Goal: Transaction & Acquisition: Purchase product/service

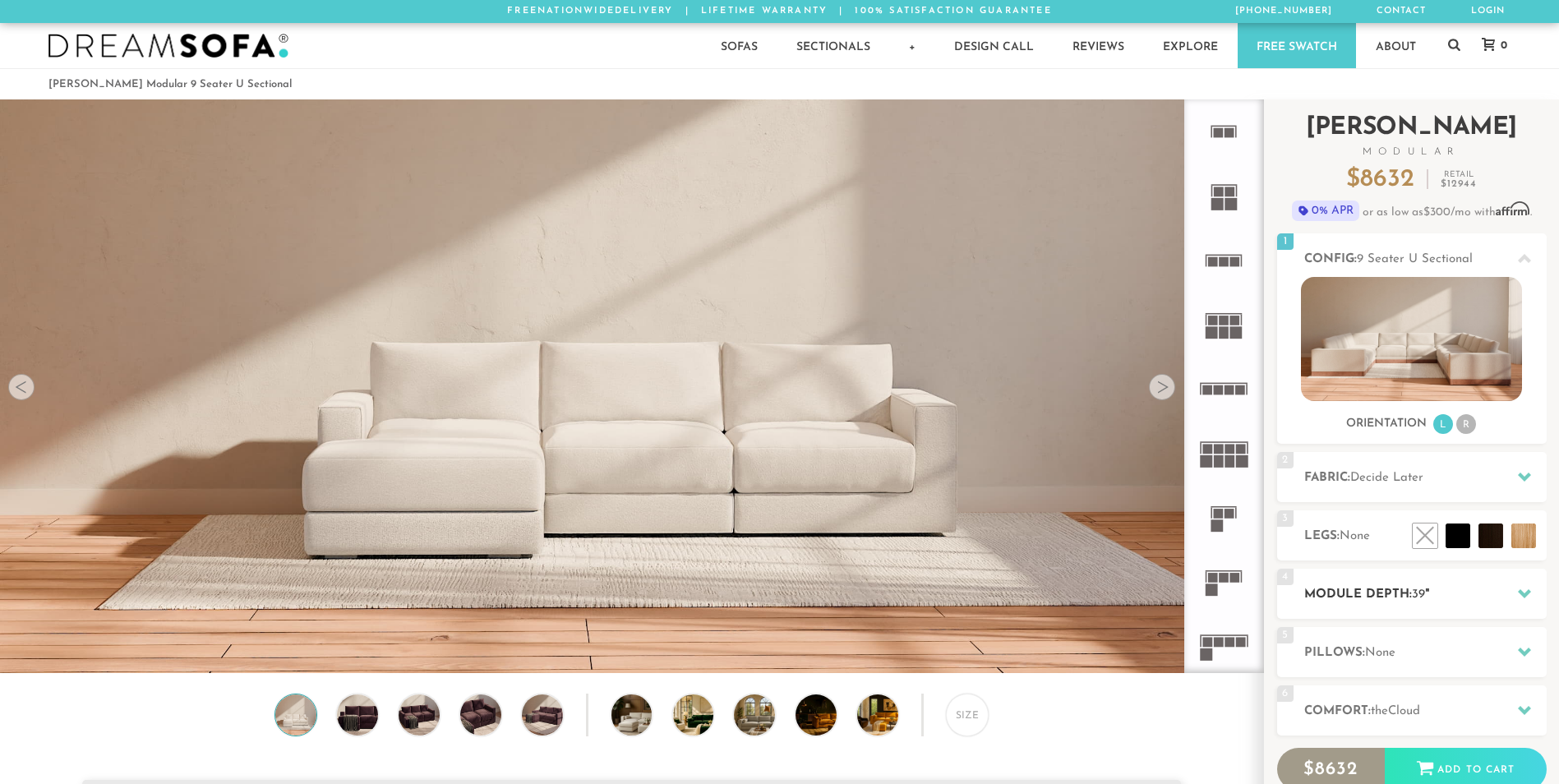
click at [1490, 586] on h2 "Module Depth: 39 "" at bounding box center [1426, 595] width 243 height 19
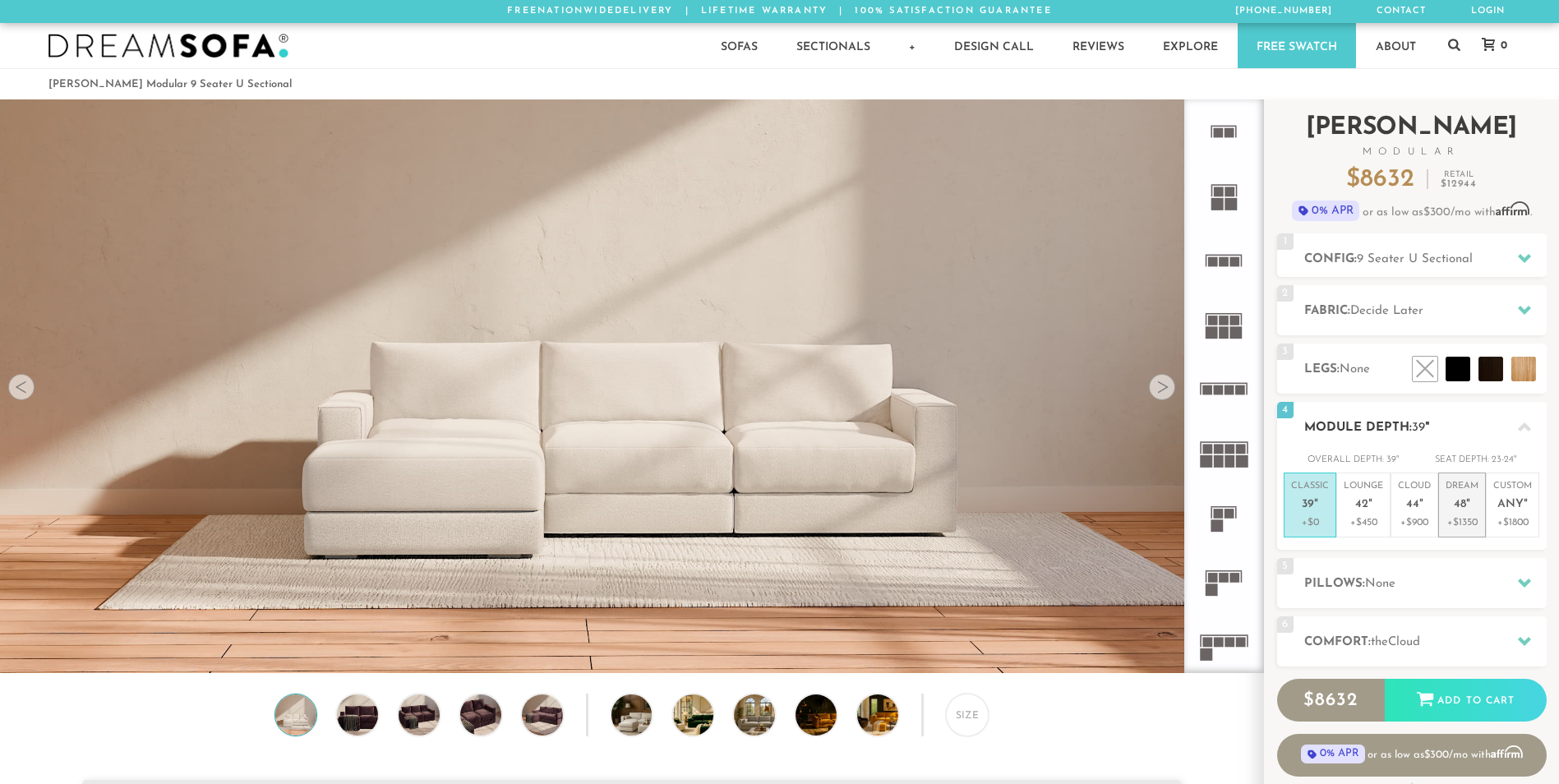
click at [1470, 507] on em """ at bounding box center [1468, 505] width 4 height 14
click at [1525, 643] on icon at bounding box center [1524, 641] width 13 height 9
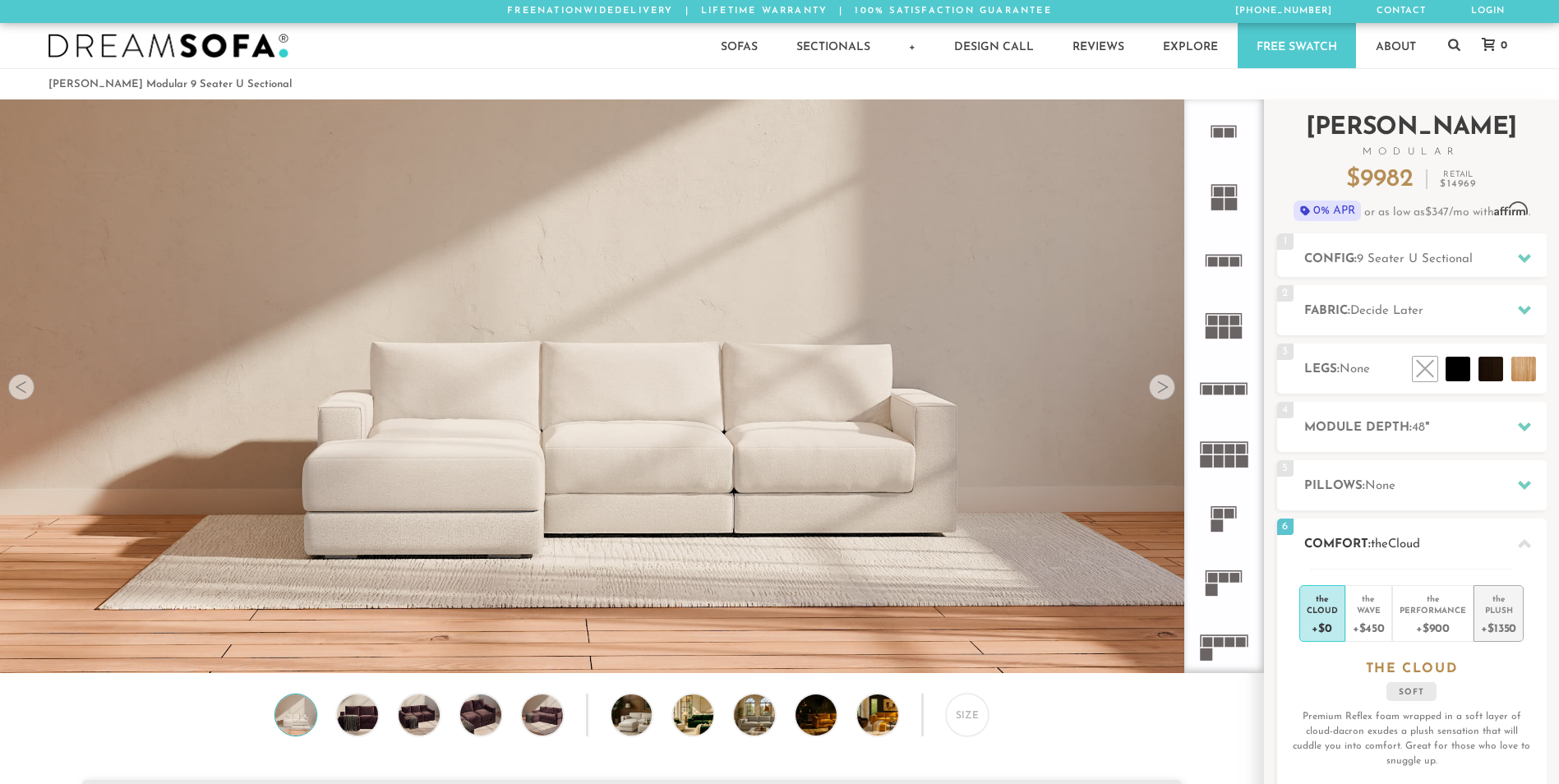
click at [1502, 620] on div "+$1350" at bounding box center [1499, 627] width 35 height 24
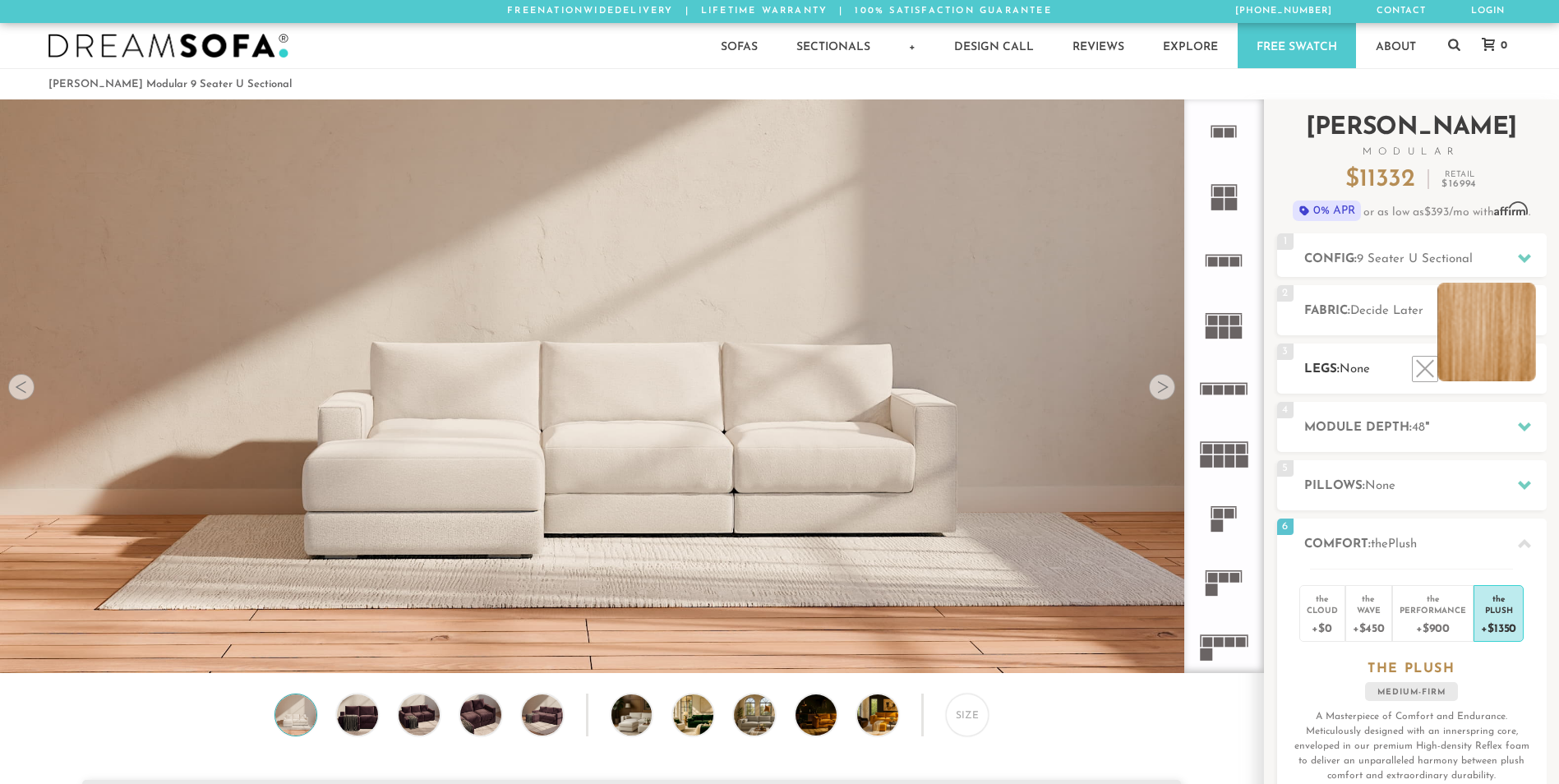
click at [1523, 368] on li at bounding box center [1487, 332] width 99 height 99
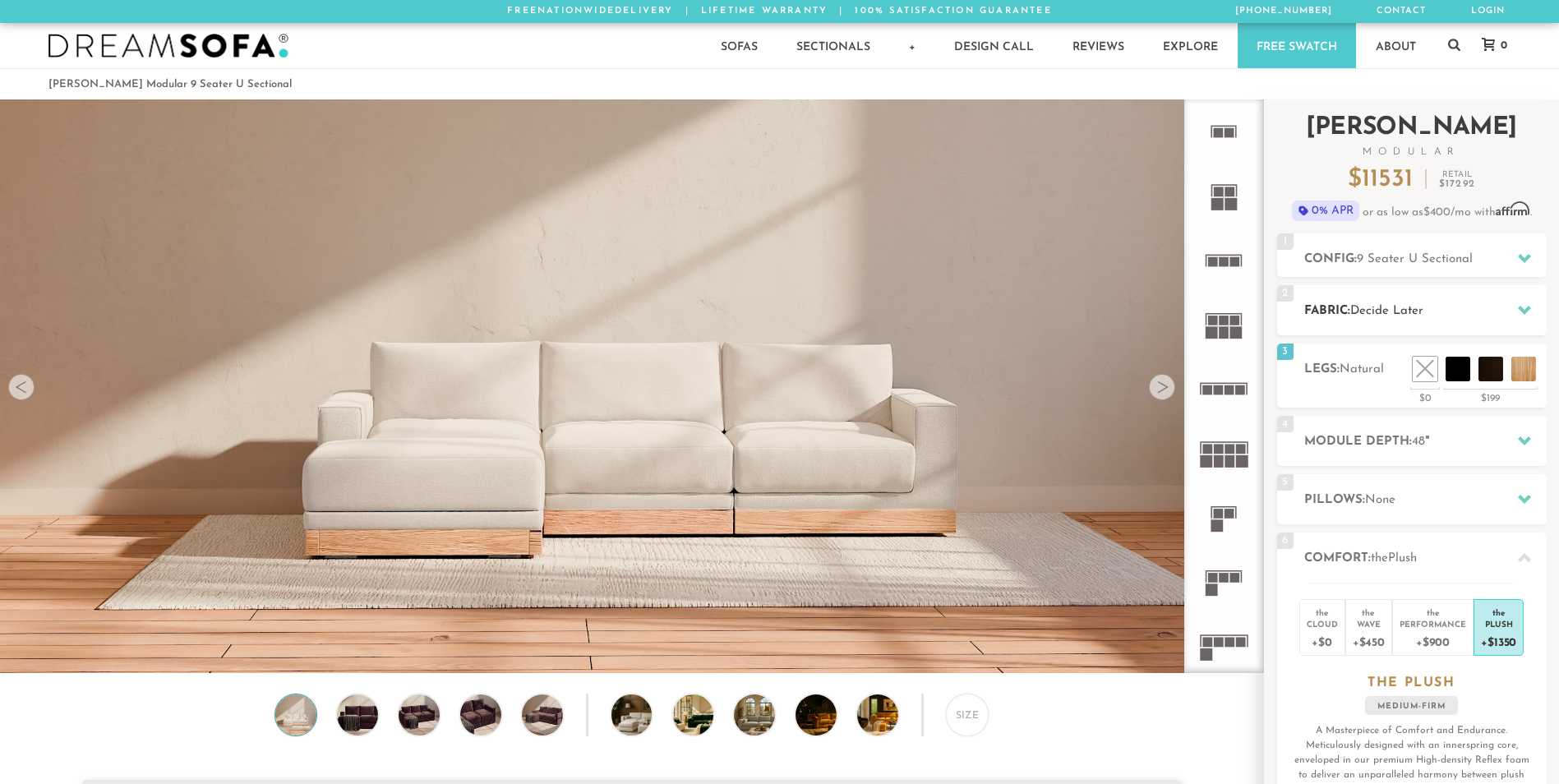
click at [1493, 304] on h2 "Fabric: Decide Later" at bounding box center [1426, 311] width 243 height 19
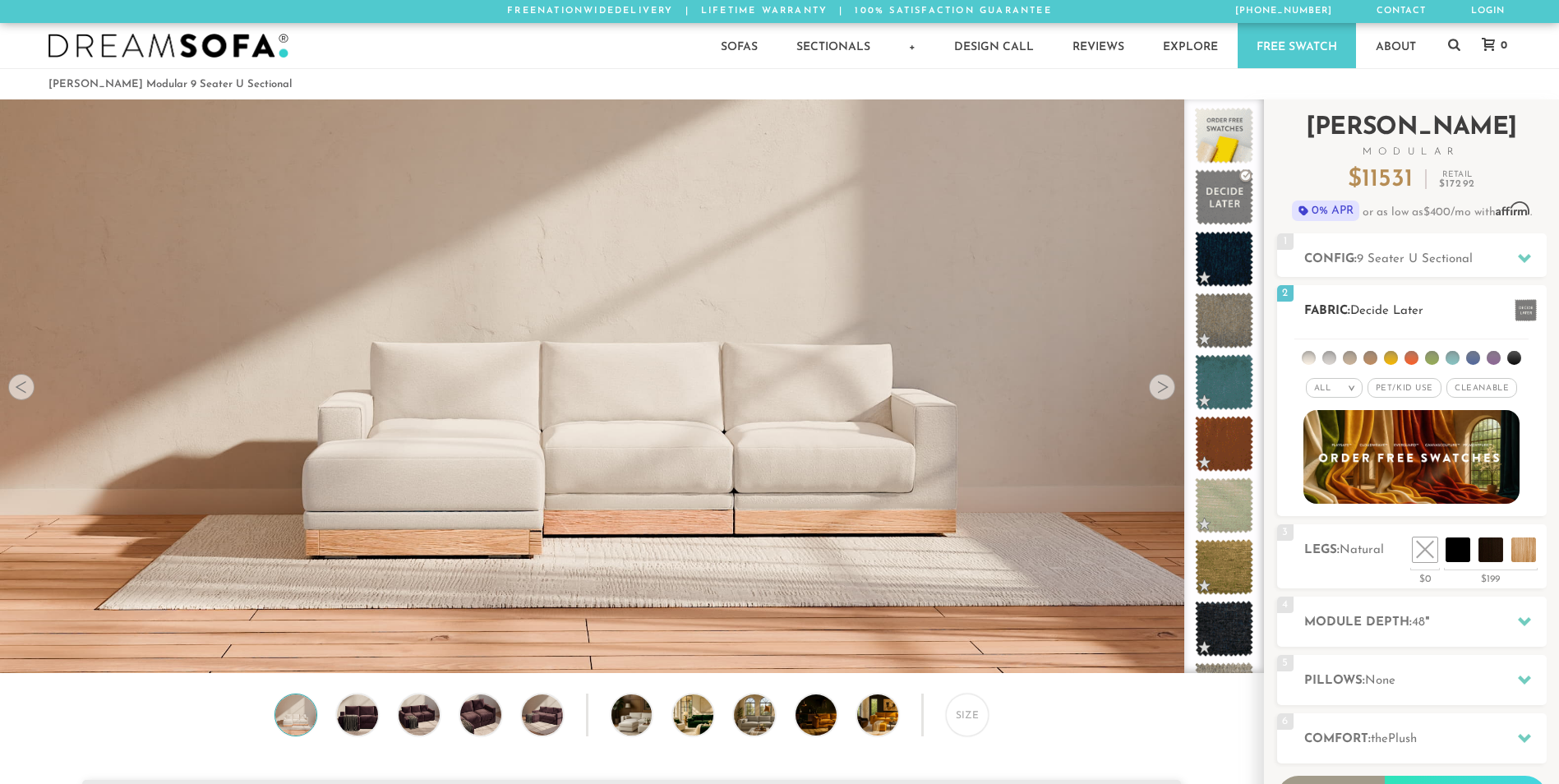
click at [1497, 362] on li at bounding box center [1494, 358] width 14 height 14
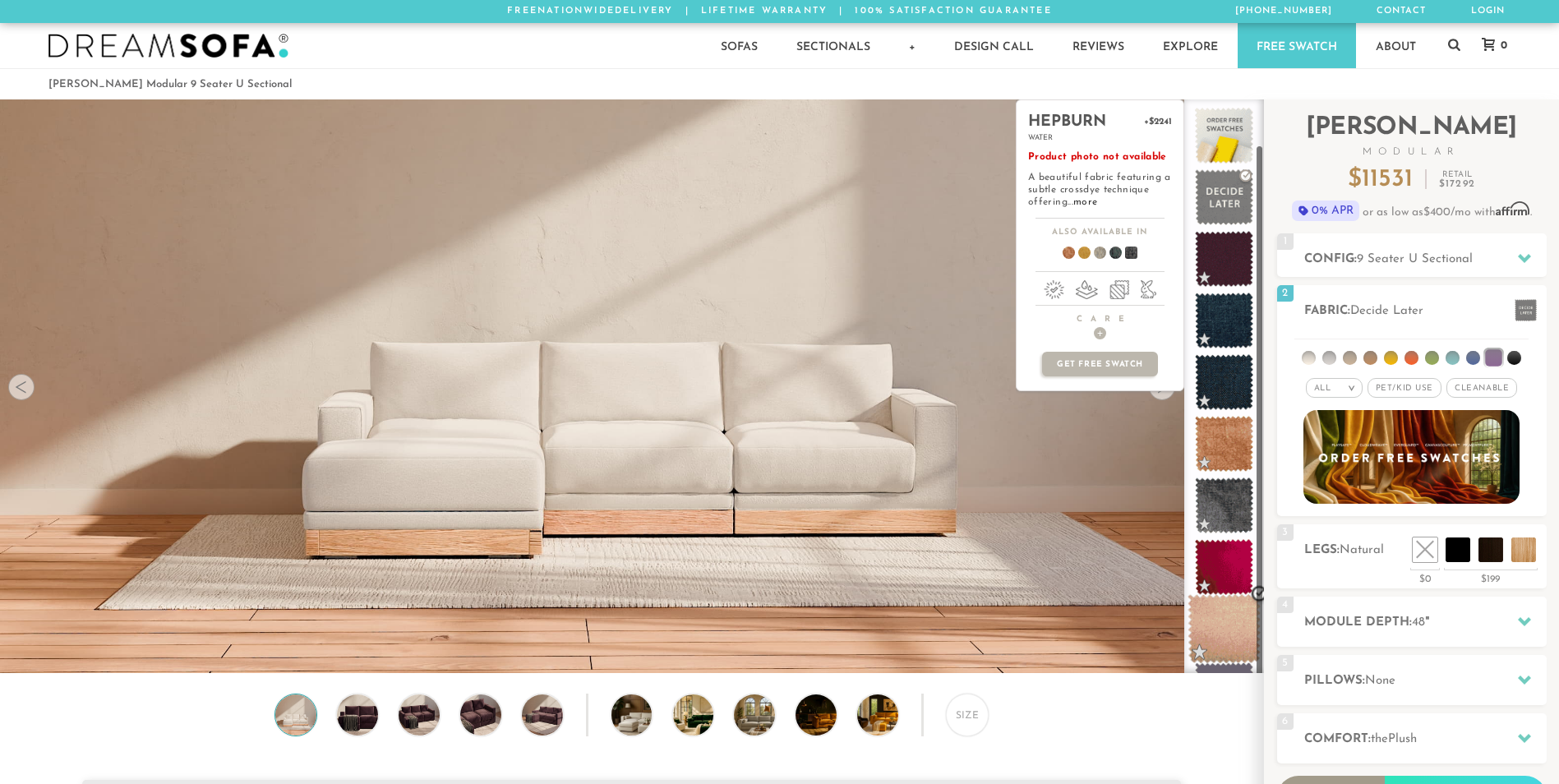
scroll to position [49, 0]
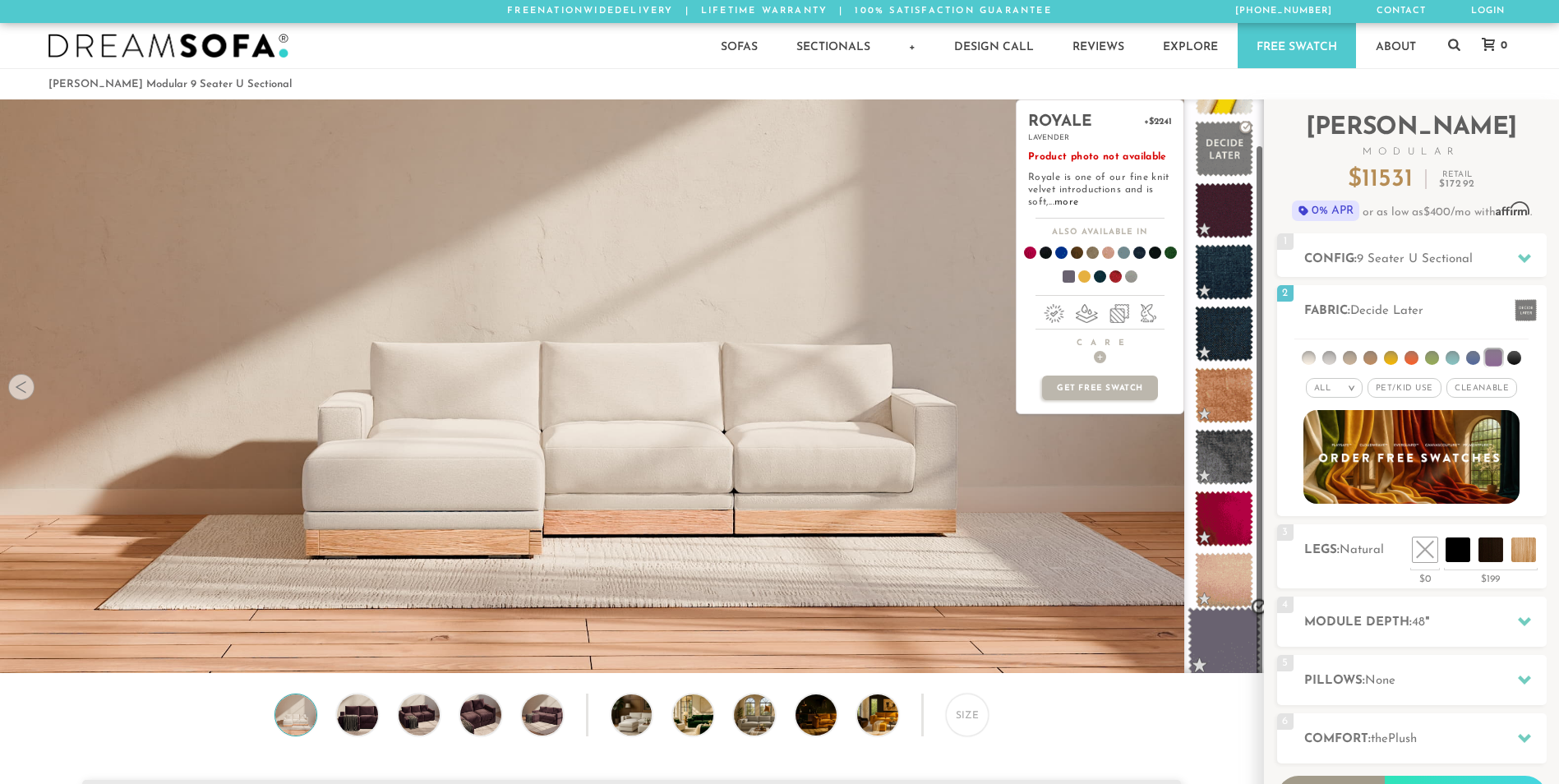
click at [1234, 637] on span at bounding box center [1224, 643] width 73 height 70
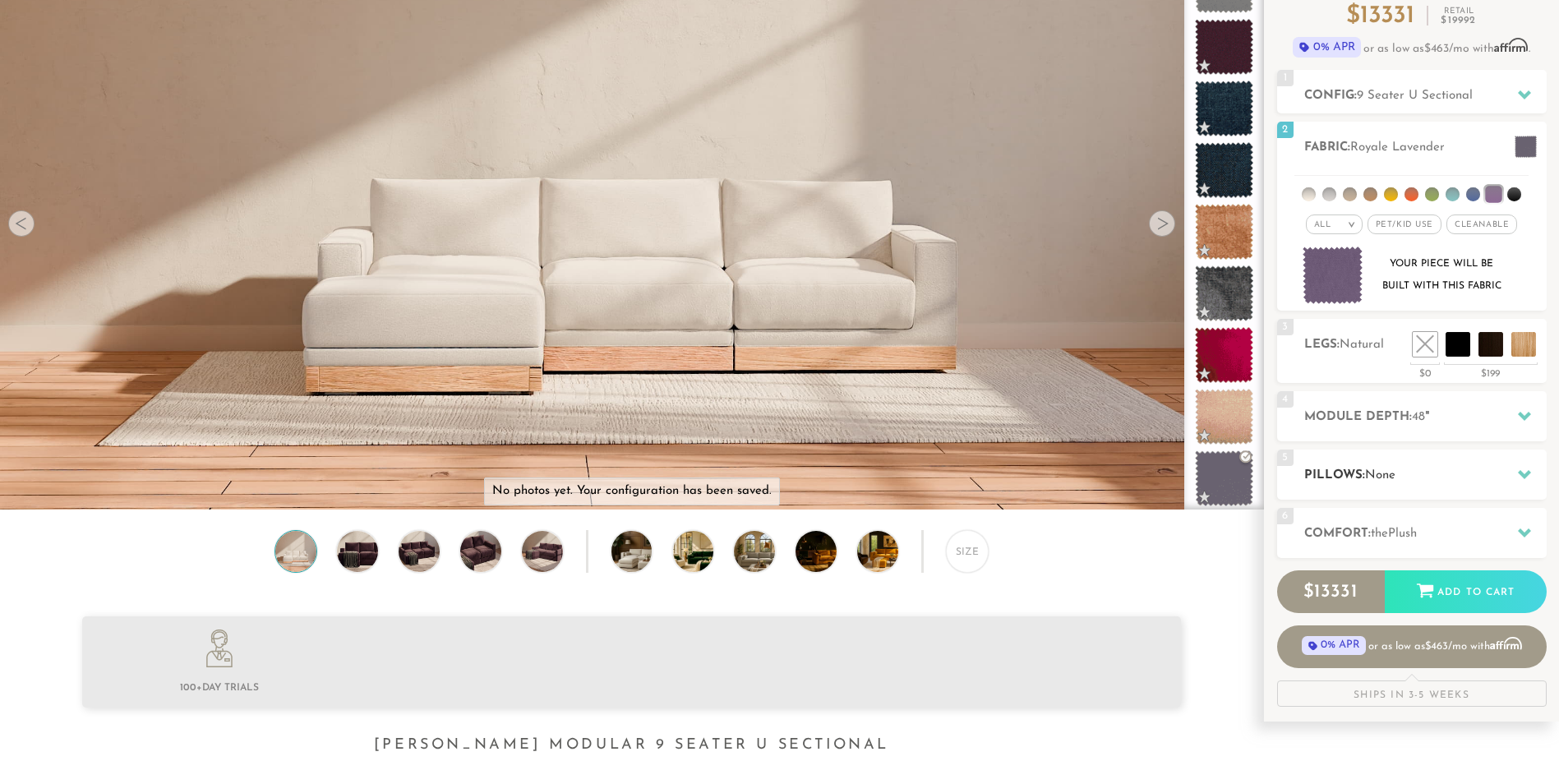
scroll to position [164, 0]
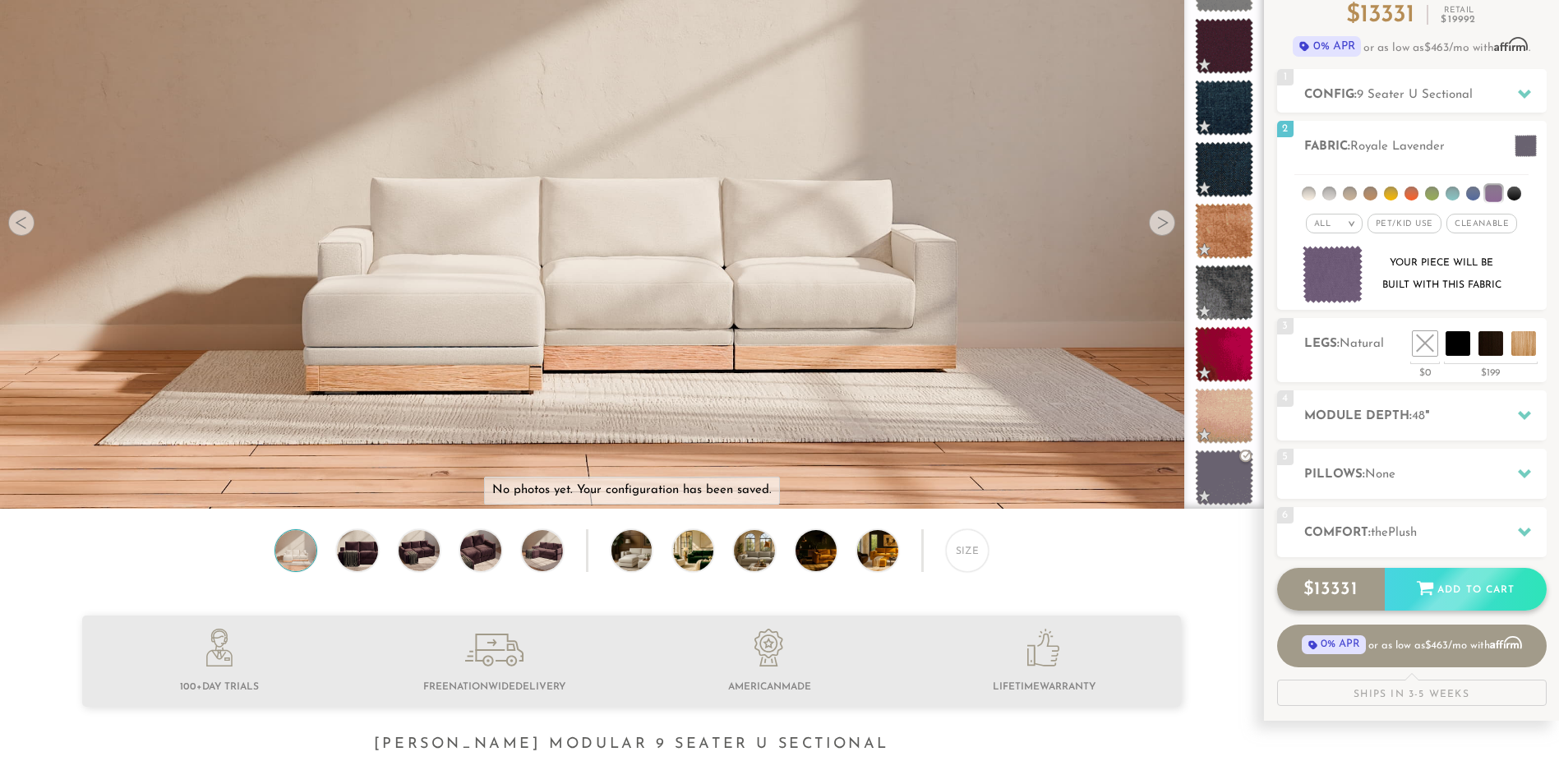
click at [1477, 596] on div "Add to Cart" at bounding box center [1466, 589] width 162 height 45
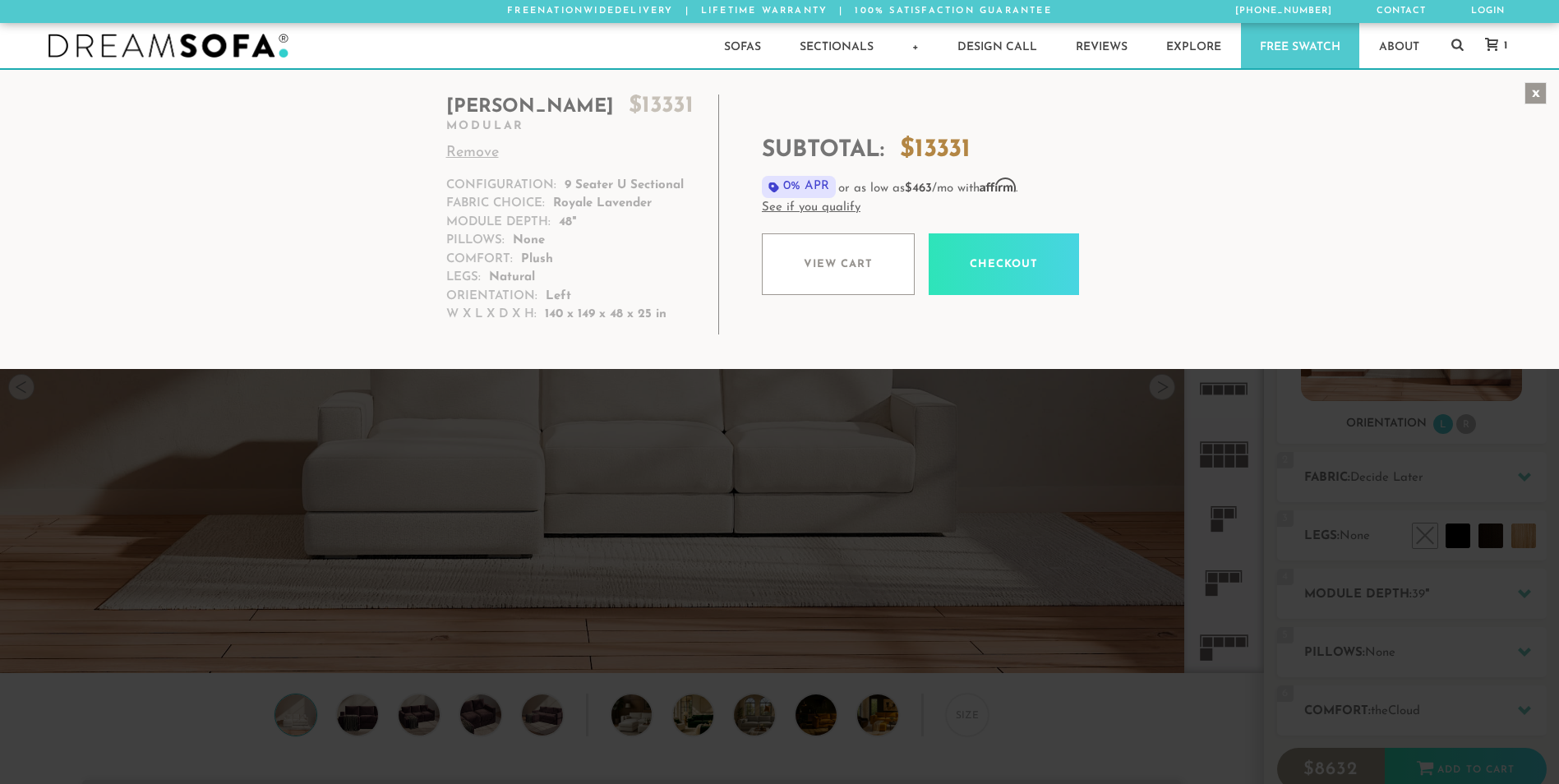
click at [1536, 90] on div "x" at bounding box center [1535, 93] width 22 height 22
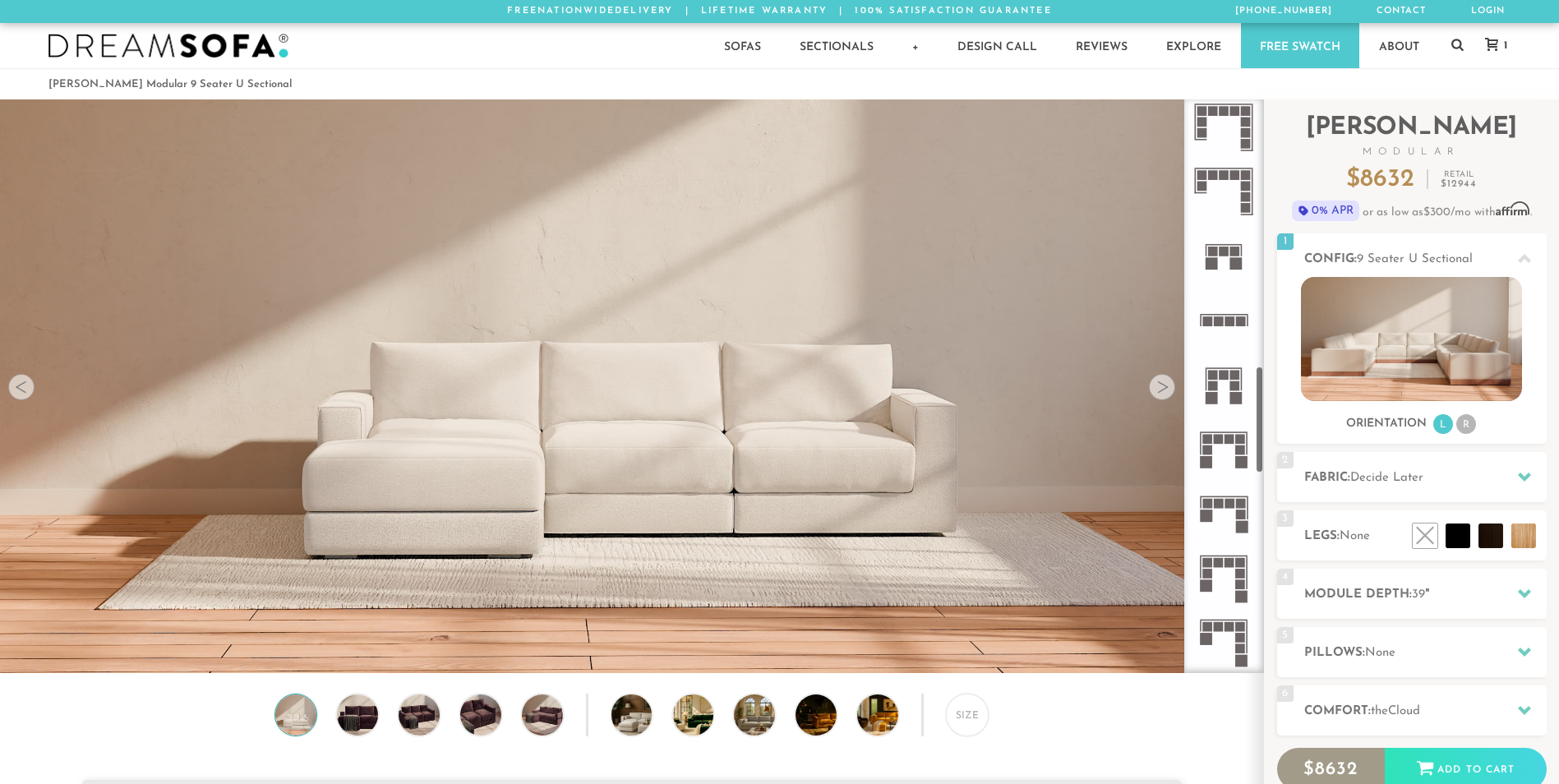
scroll to position [1424, 0]
click at [1231, 454] on icon at bounding box center [1224, 444] width 64 height 64
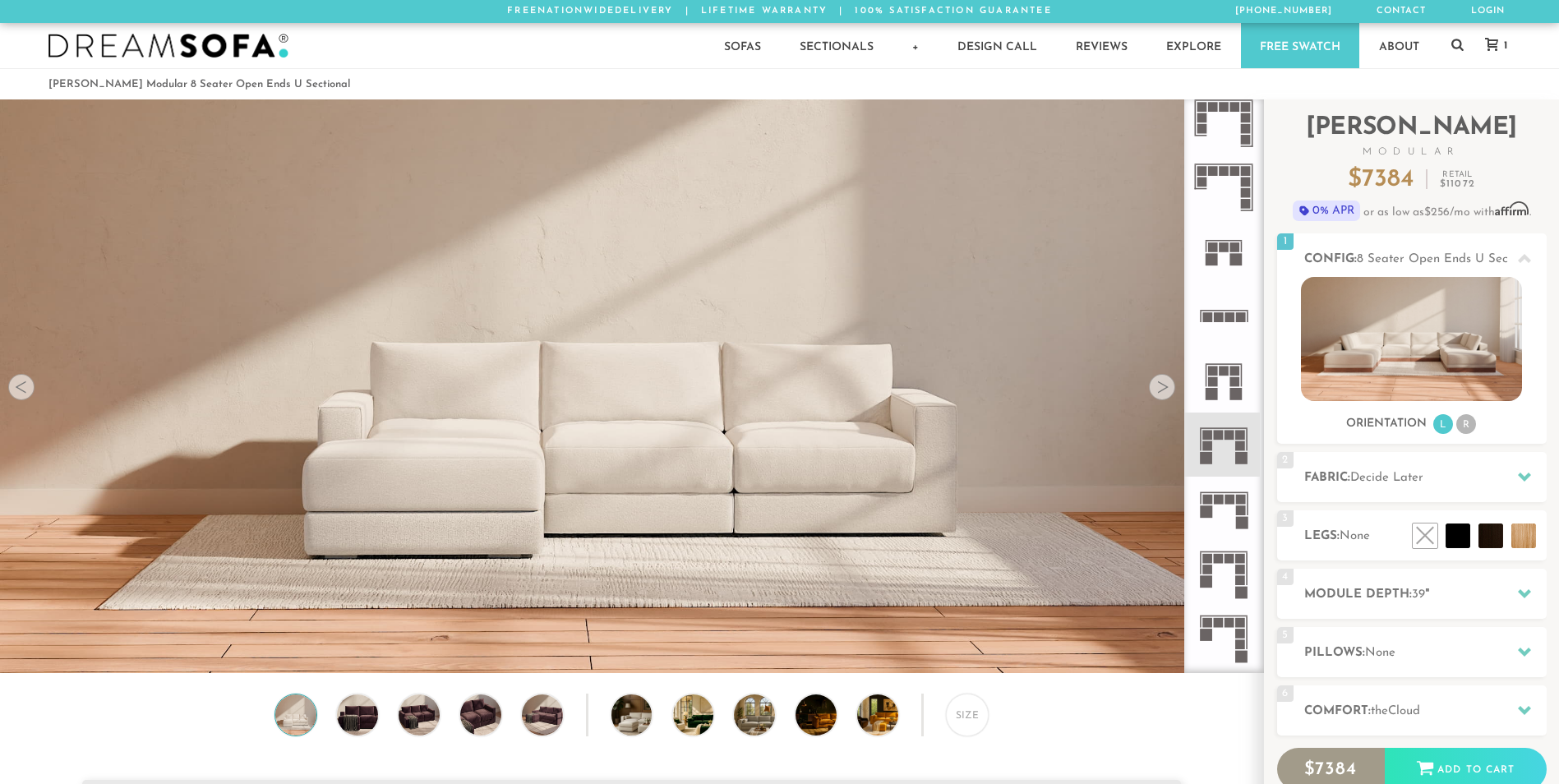
click at [1222, 574] on icon at bounding box center [1224, 573] width 64 height 64
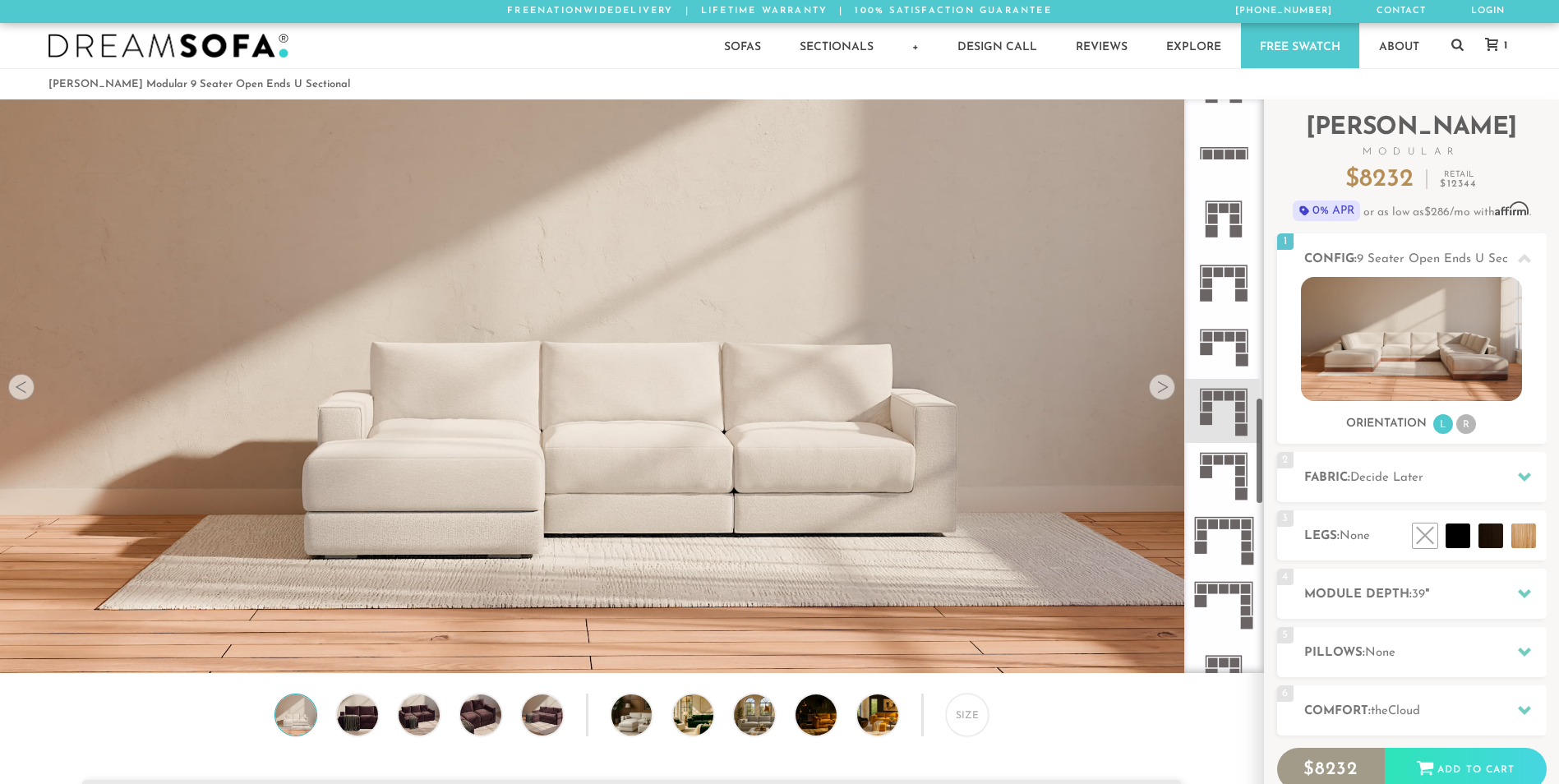
scroll to position [1588, 0]
click at [1223, 541] on icon at bounding box center [1224, 537] width 64 height 64
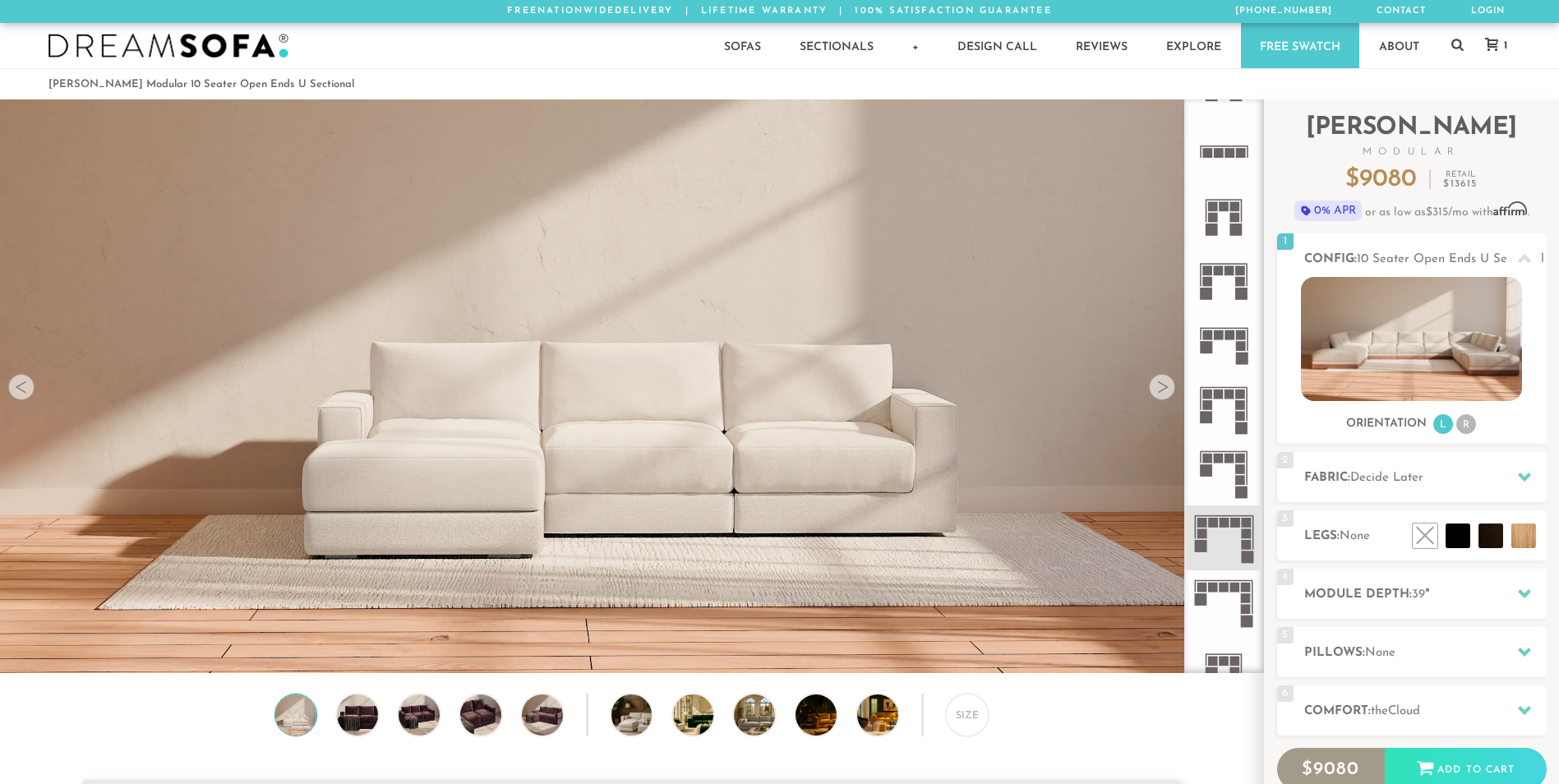
click at [1230, 464] on icon at bounding box center [1224, 472] width 64 height 64
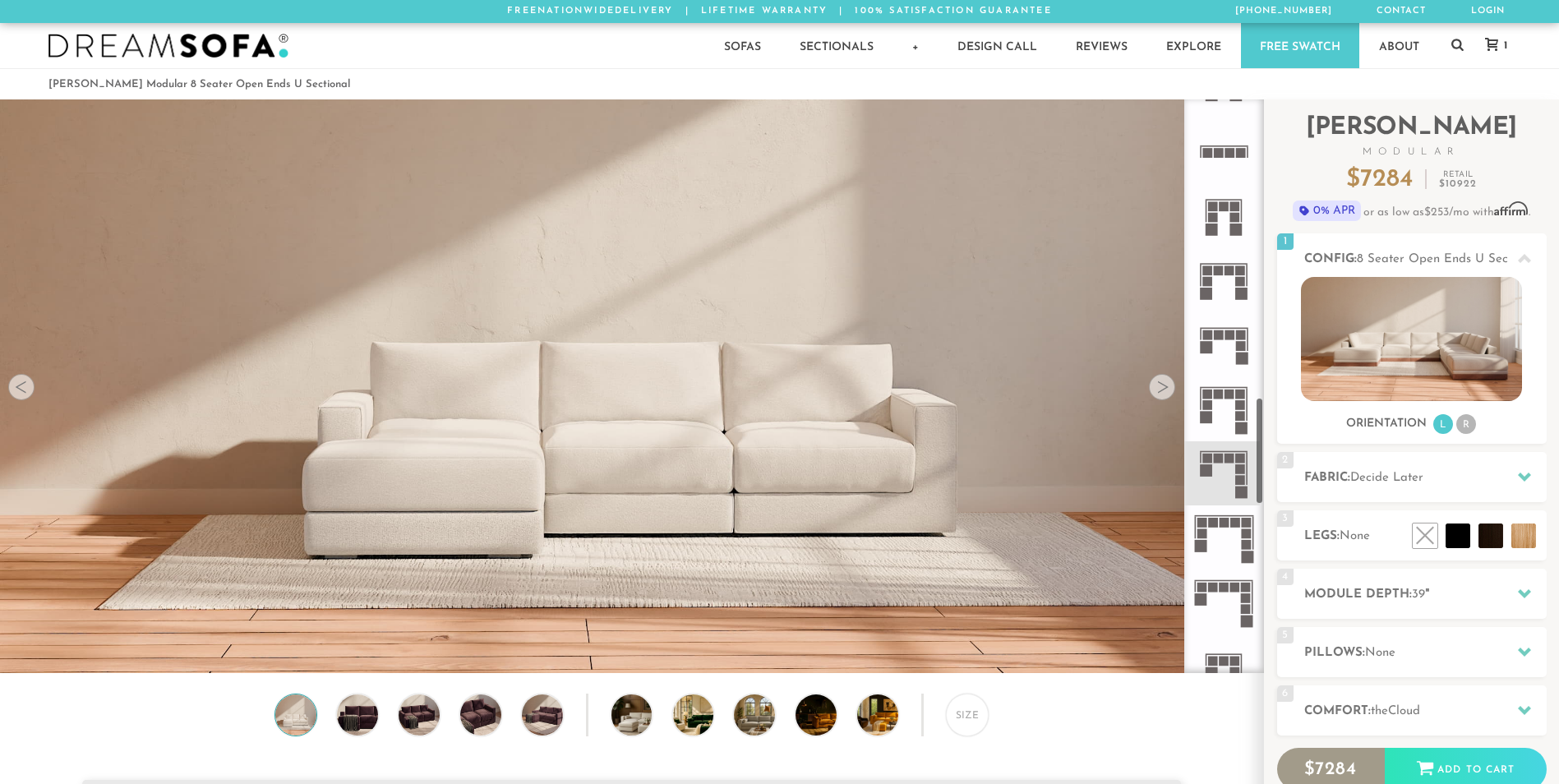
click at [1226, 419] on icon at bounding box center [1224, 409] width 64 height 64
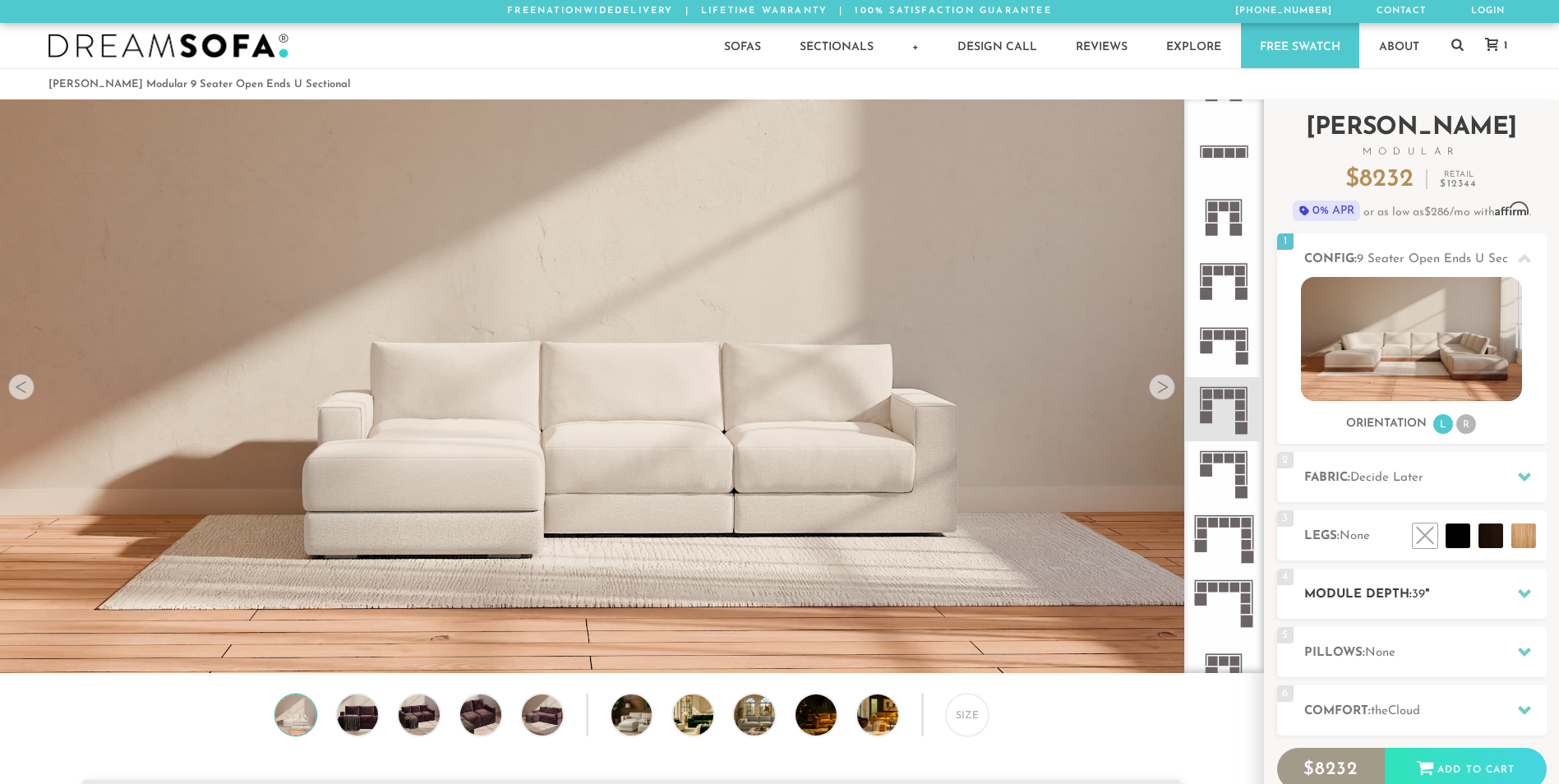
click at [1507, 592] on div at bounding box center [1525, 594] width 35 height 34
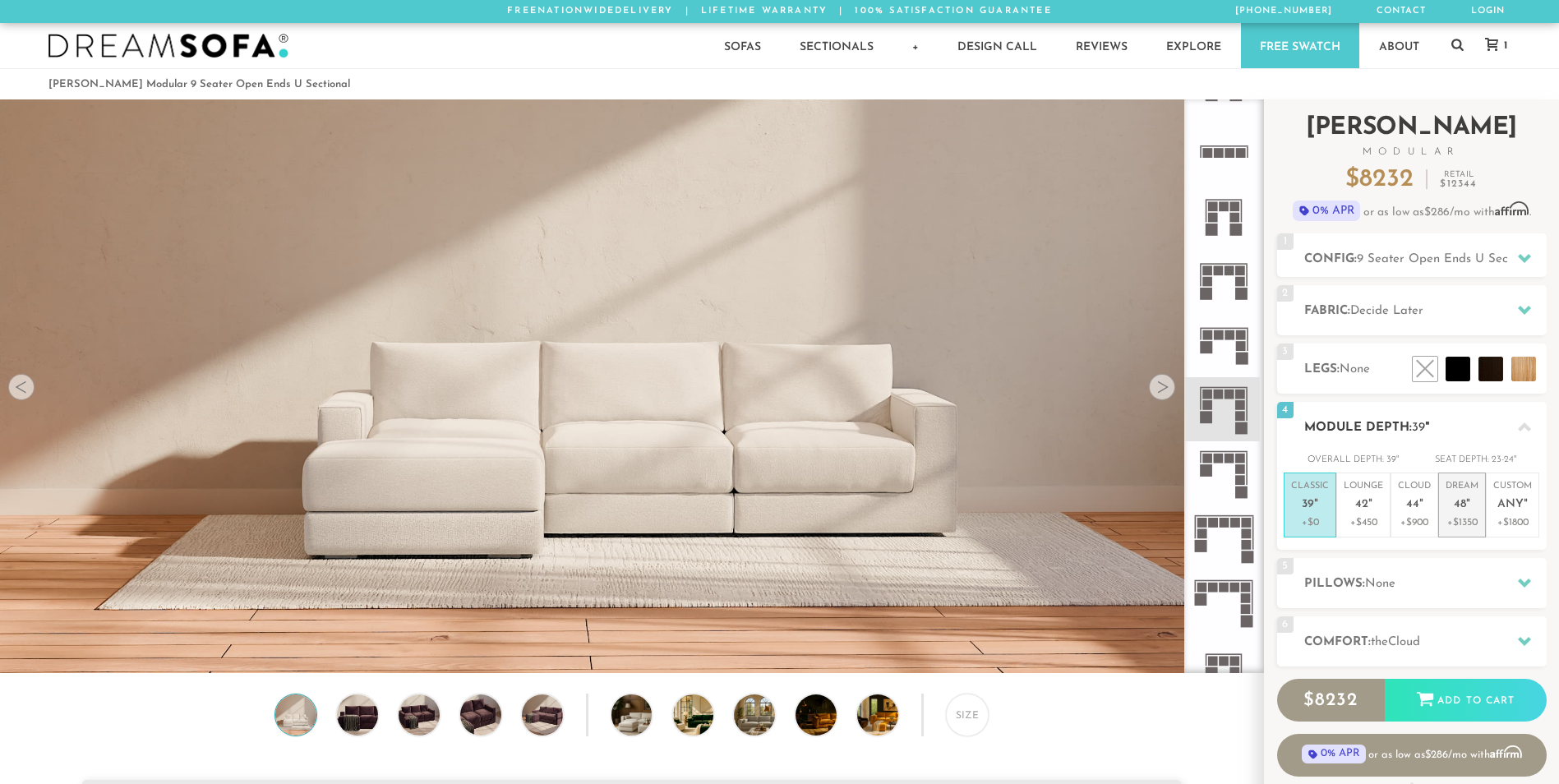
click at [1466, 531] on li "Dream 48 " +$1350" at bounding box center [1462, 505] width 48 height 65
click at [1512, 644] on div at bounding box center [1525, 641] width 35 height 34
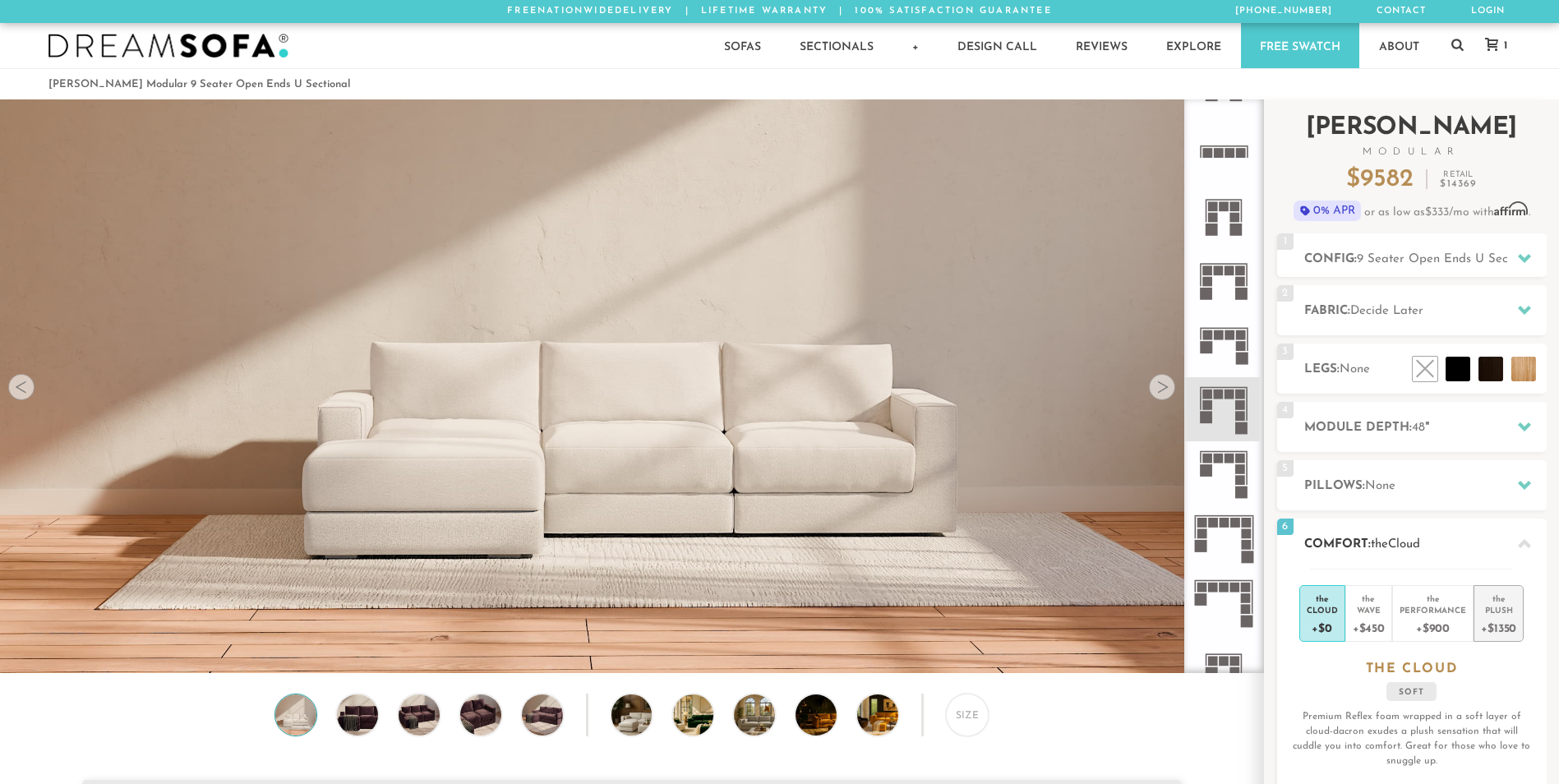
click at [1497, 617] on div "+$1350" at bounding box center [1499, 627] width 35 height 24
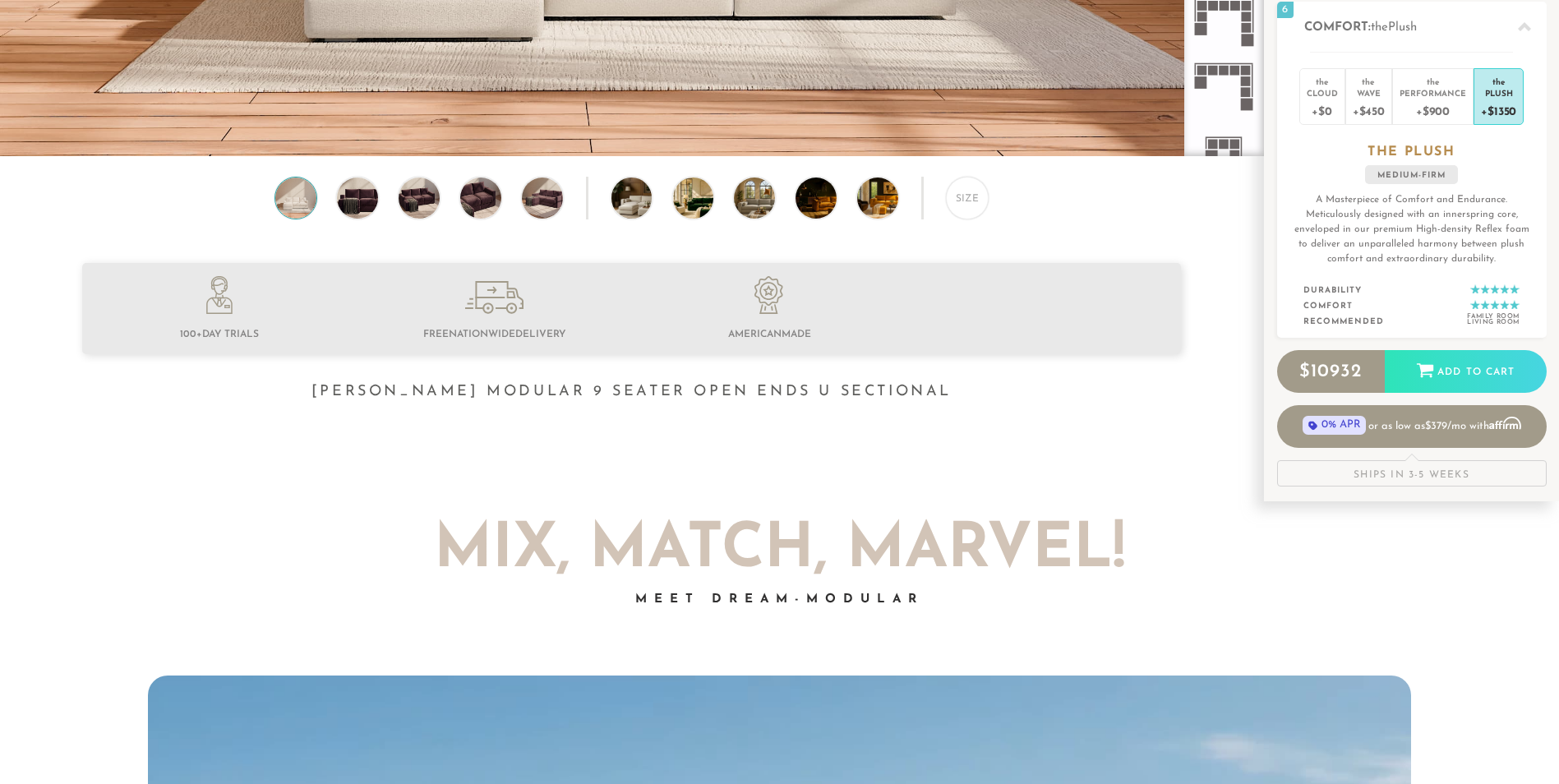
scroll to position [525, 0]
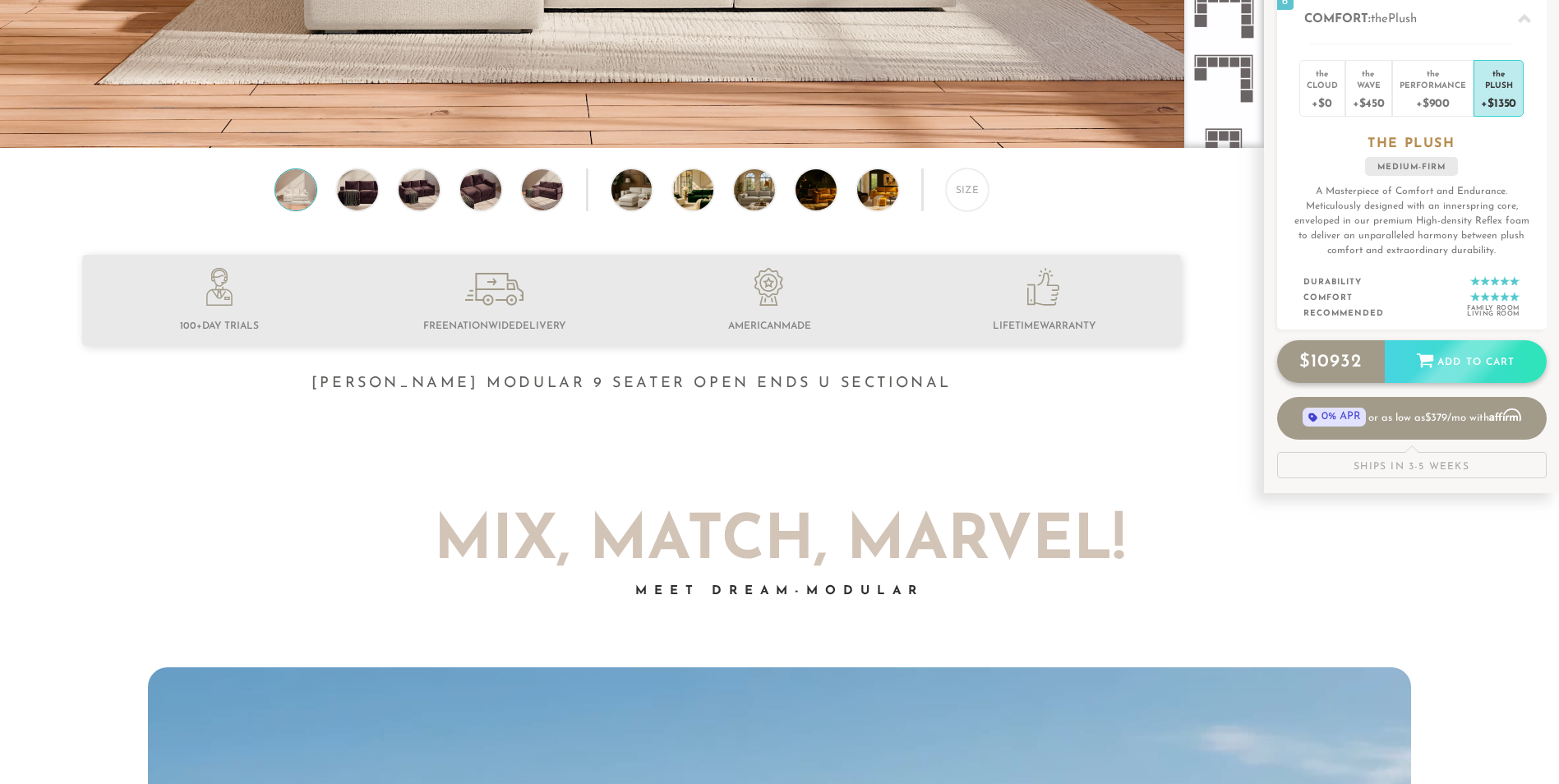
click at [1437, 366] on div "Add to Cart" at bounding box center [1466, 362] width 162 height 45
